Goal: Register for event/course

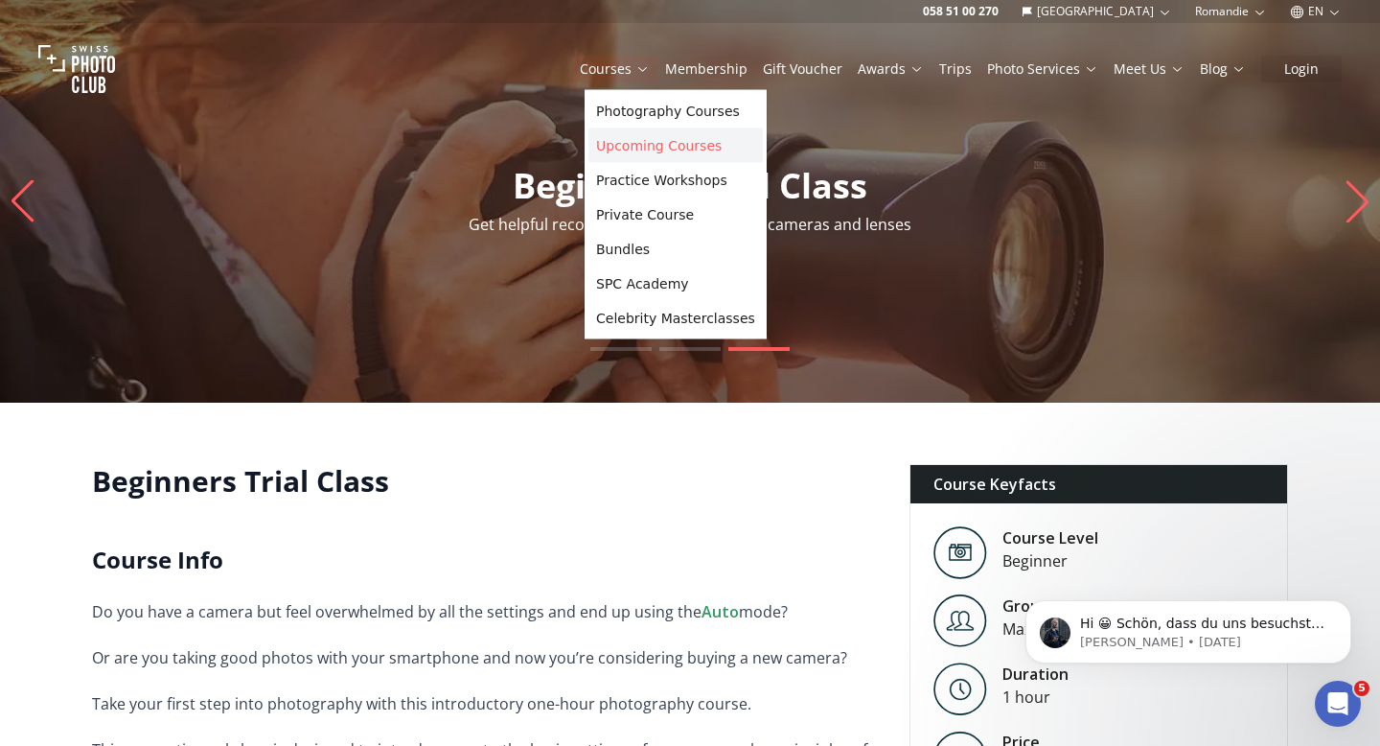
click at [654, 150] on link "Upcoming Courses" at bounding box center [675, 145] width 174 height 34
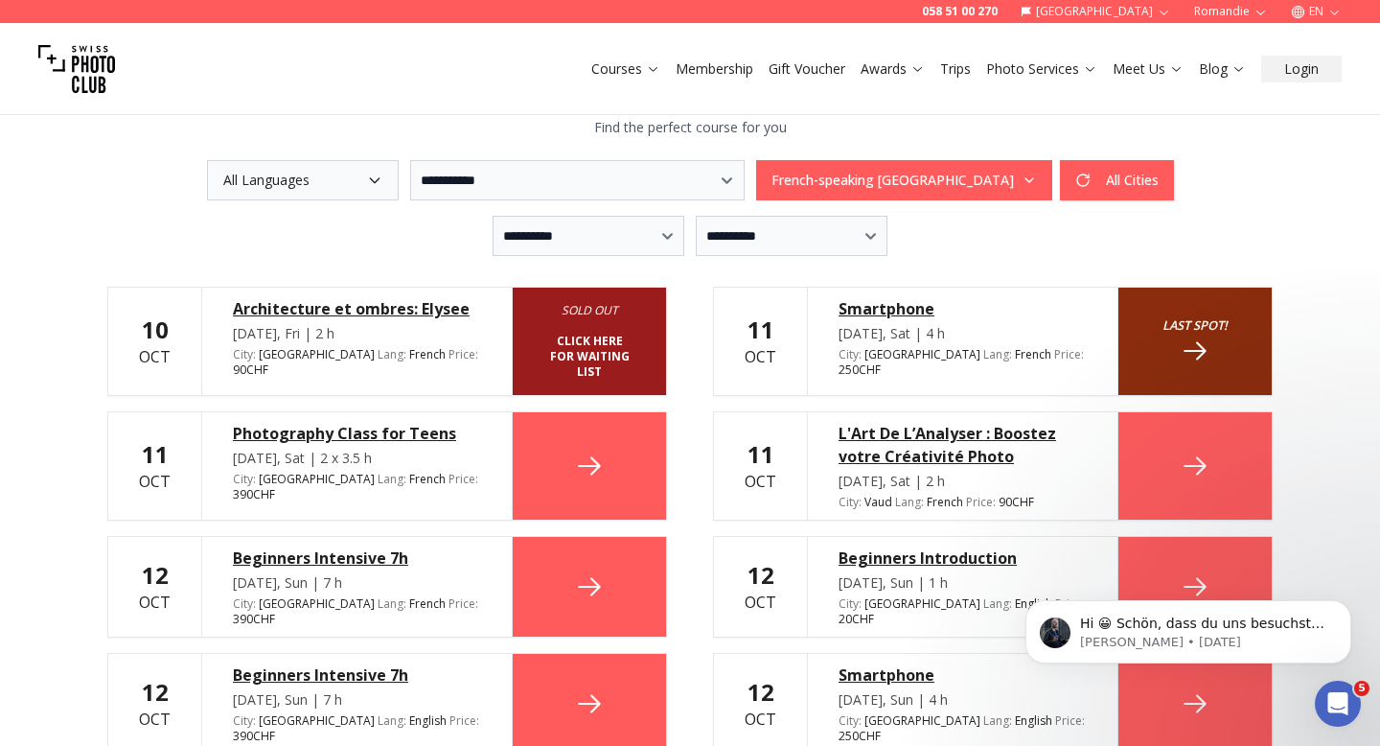
scroll to position [478, 0]
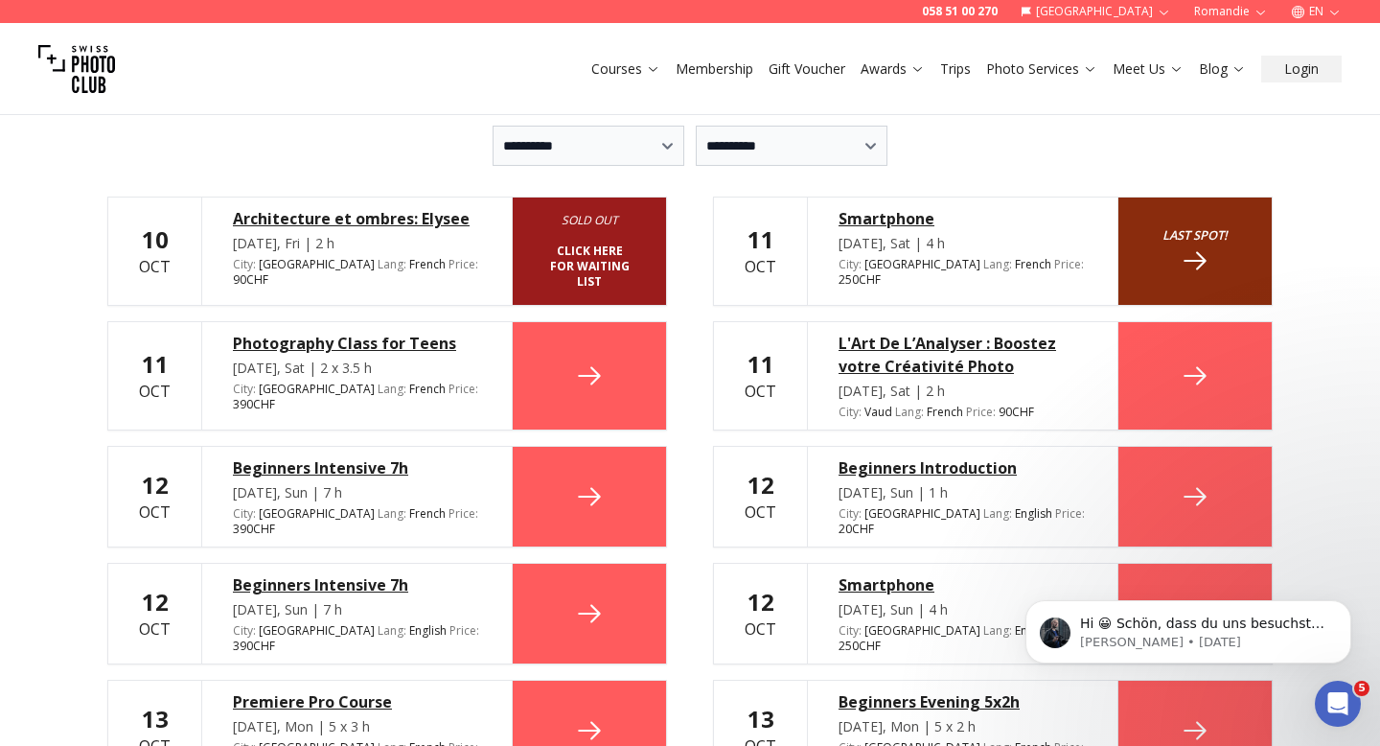
click at [986, 381] on div "Oct 11, Sat | 2 h" at bounding box center [963, 390] width 248 height 19
click at [1188, 335] on link at bounding box center [1194, 375] width 153 height 107
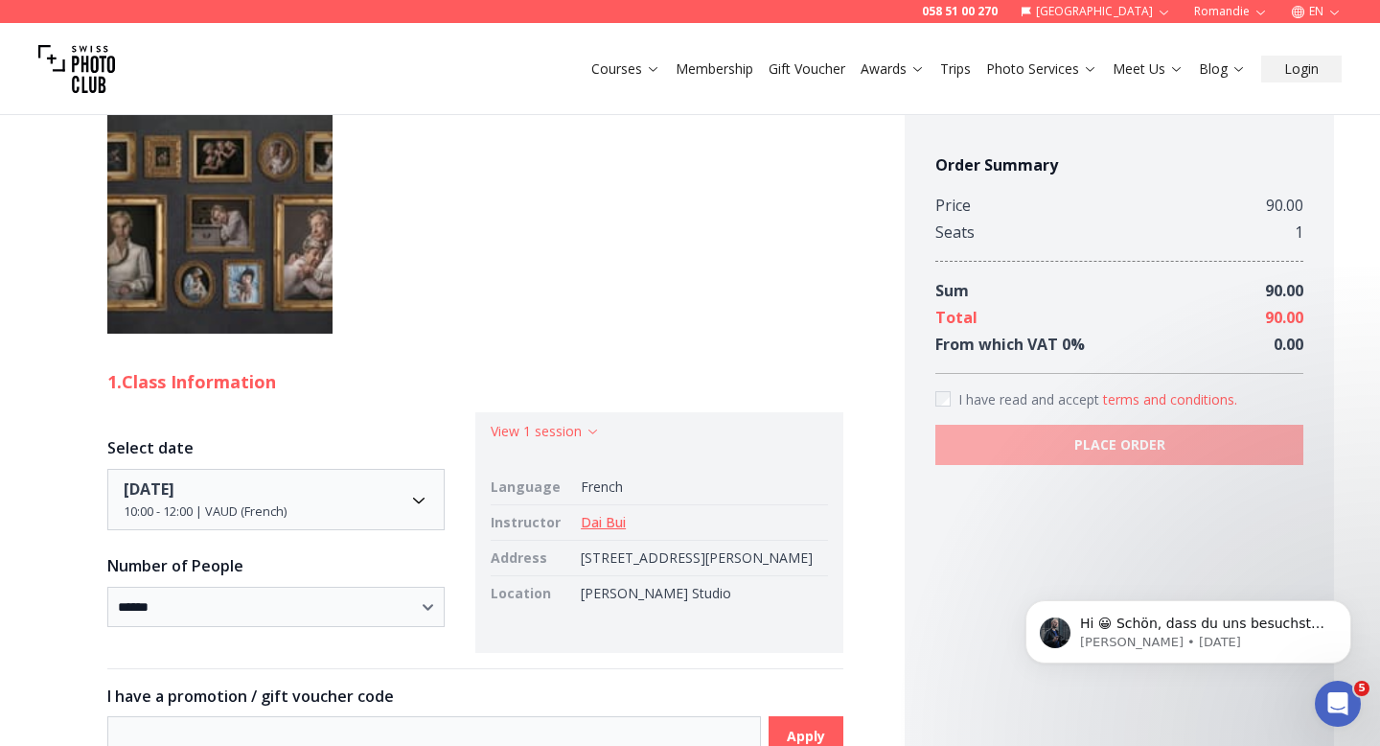
scroll to position [1011, 0]
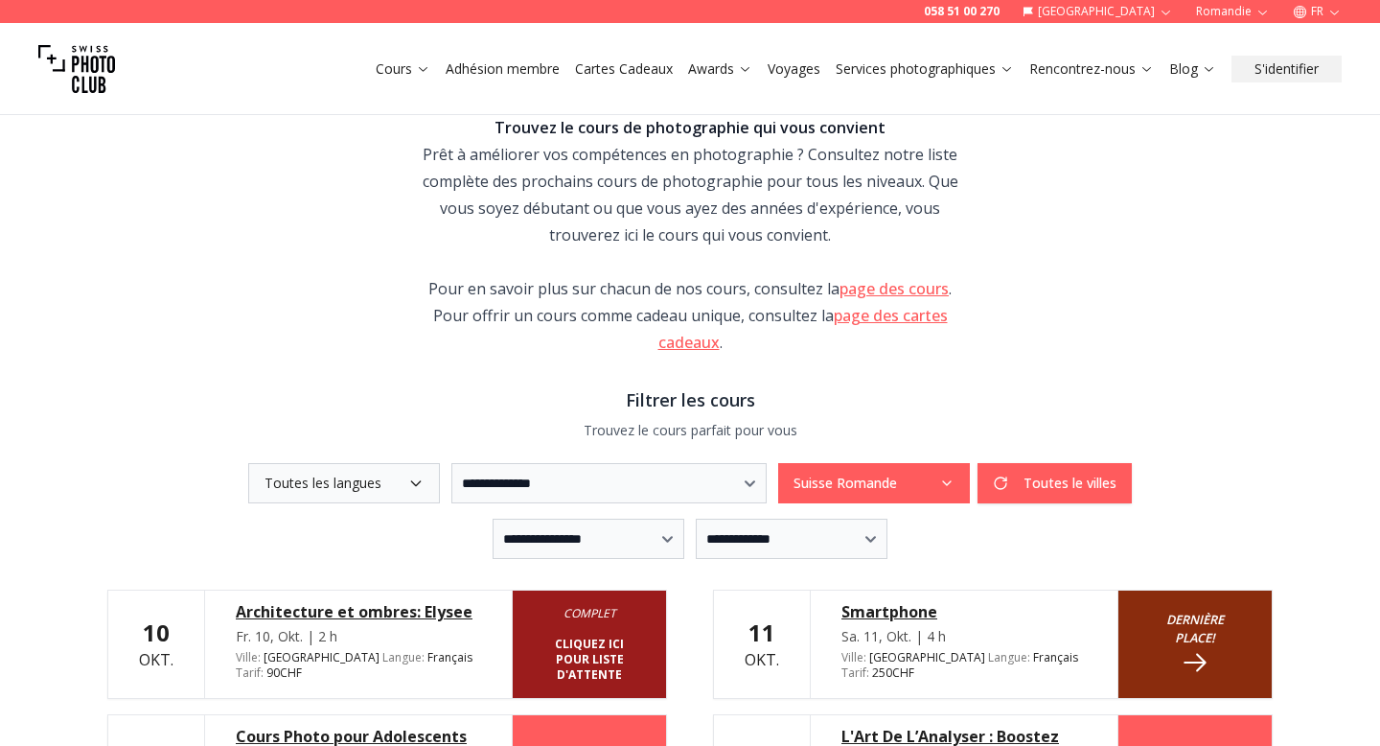
scroll to position [456, 0]
